Goal: Task Accomplishment & Management: Use online tool/utility

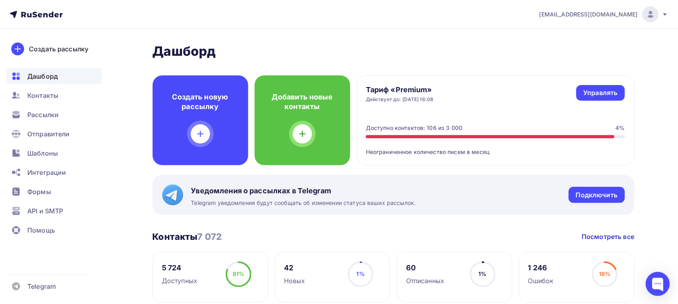
click at [47, 131] on span "Отправители" at bounding box center [48, 134] width 43 height 10
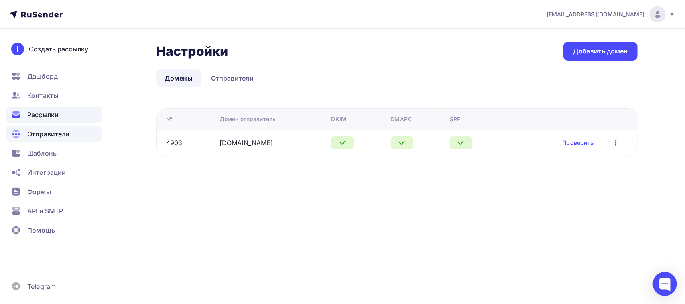
click at [47, 118] on span "Рассылки" at bounding box center [42, 115] width 31 height 10
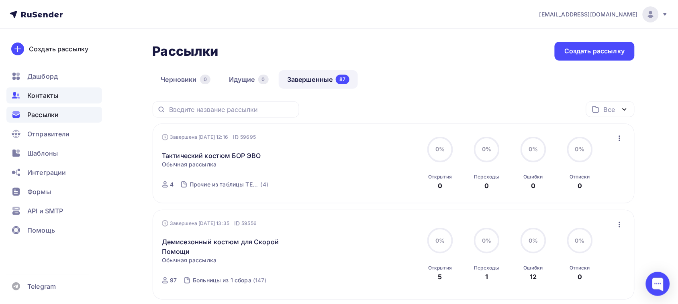
click at [51, 96] on span "Контакты" at bounding box center [42, 96] width 31 height 10
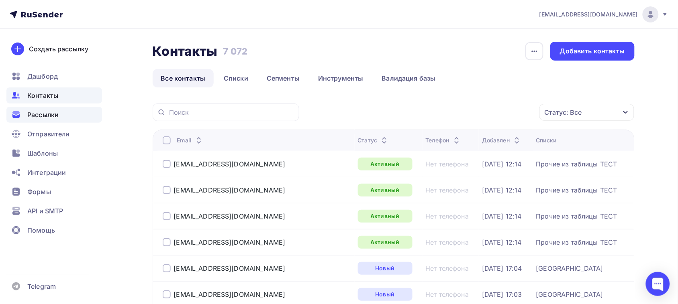
click at [51, 119] on span "Рассылки" at bounding box center [42, 115] width 31 height 10
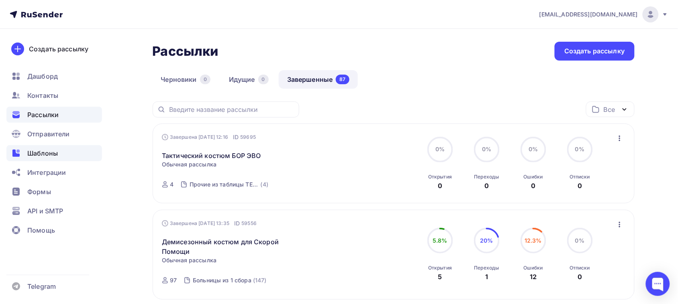
click at [36, 151] on span "Шаблоны" at bounding box center [42, 154] width 31 height 10
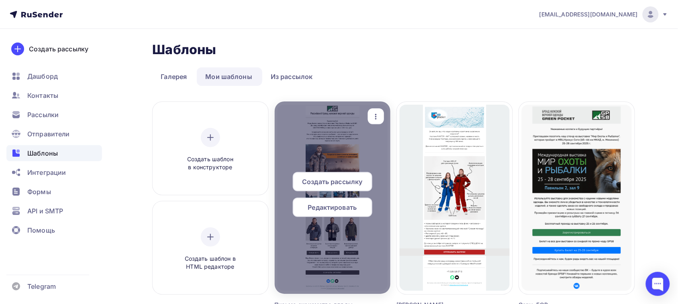
click at [322, 216] on div "Редактировать" at bounding box center [332, 207] width 79 height 19
